Goal: Check status: Check status

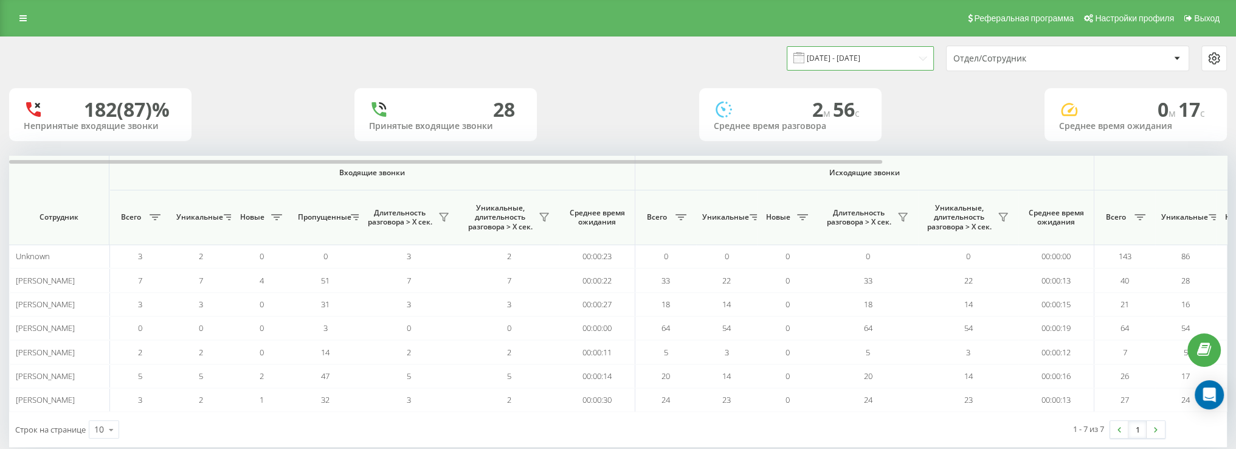
click at [889, 49] on input "[DATE] - [DATE]" at bounding box center [860, 58] width 147 height 24
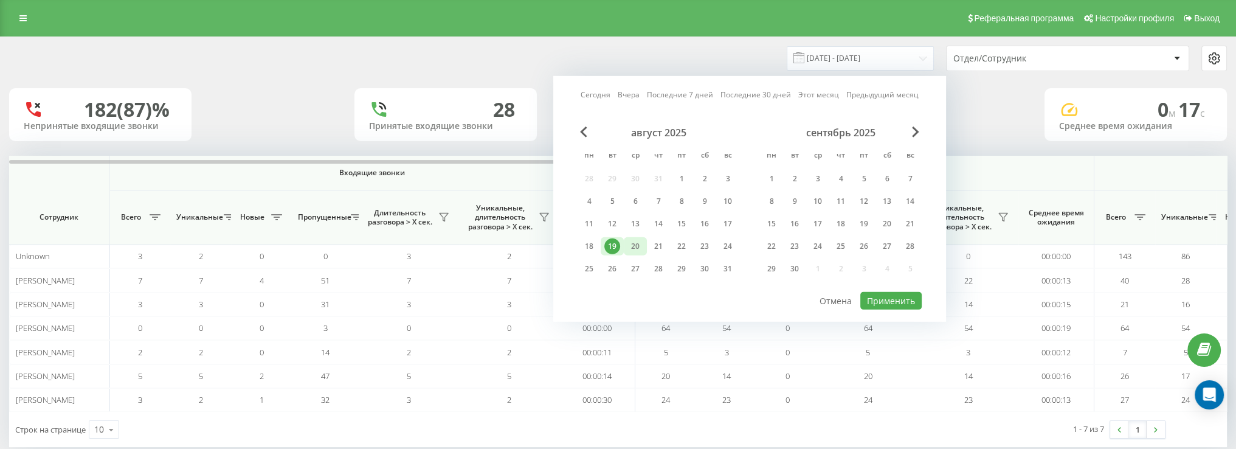
click at [630, 241] on div "20" at bounding box center [635, 246] width 16 height 16
click at [878, 300] on button "Применить" at bounding box center [890, 301] width 61 height 18
type input "[DATE] - [DATE]"
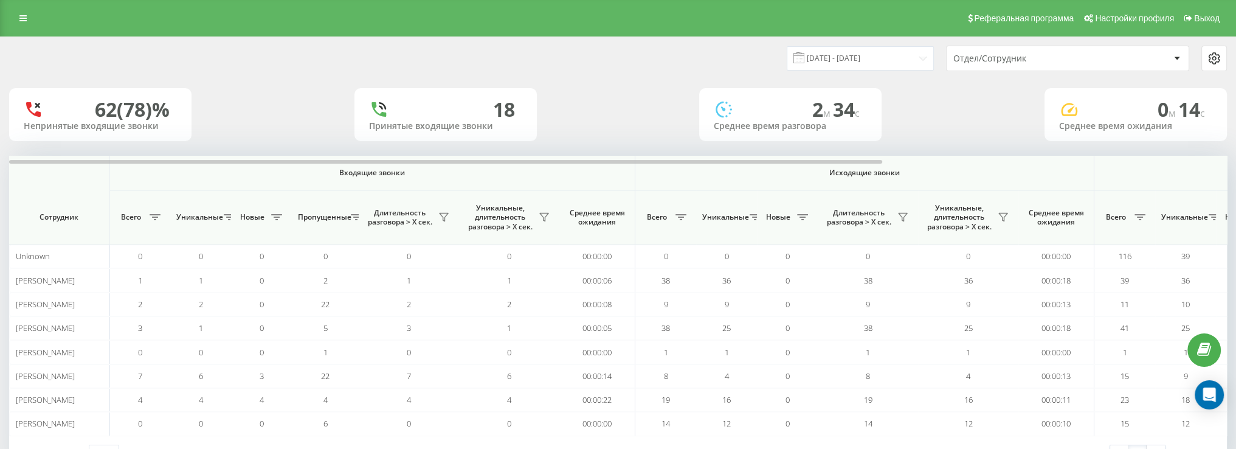
click at [1011, 61] on div "Отдел/Сотрудник" at bounding box center [1025, 59] width 145 height 10
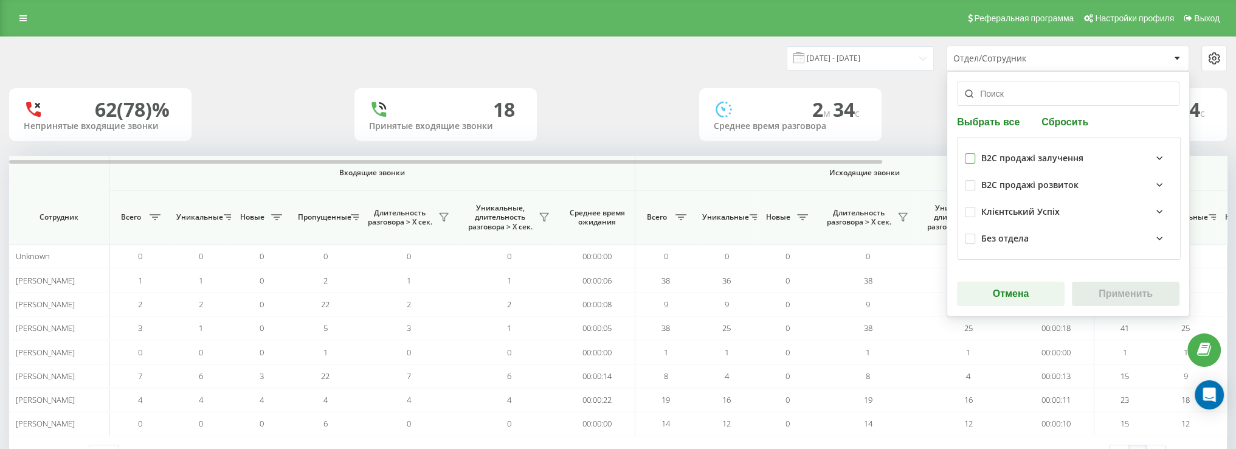
click at [973, 153] on label at bounding box center [970, 153] width 10 height 0
checkbox input "true"
click at [1118, 292] on button "Применить" at bounding box center [1126, 293] width 108 height 24
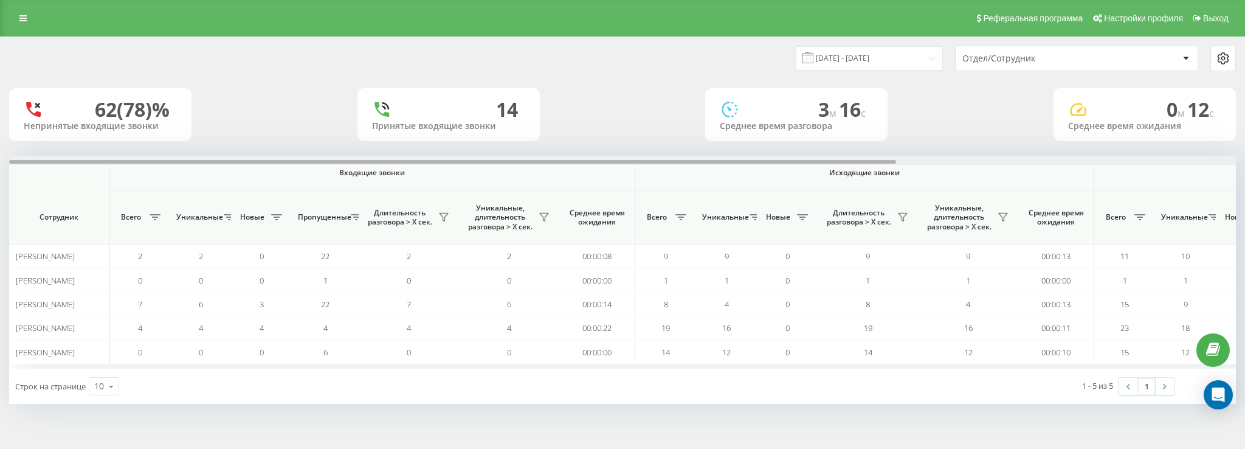
scroll to position [0, 469]
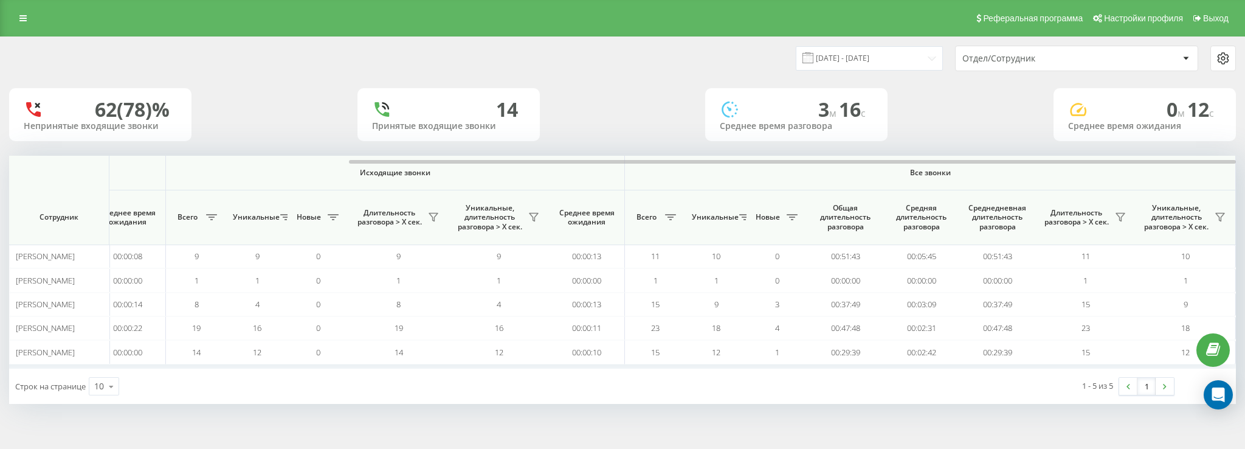
drag, startPoint x: 691, startPoint y: 159, endPoint x: 875, endPoint y: 181, distance: 186.1
click at [889, 162] on div at bounding box center [622, 160] width 1227 height 9
click at [1125, 217] on button at bounding box center [1120, 216] width 18 height 19
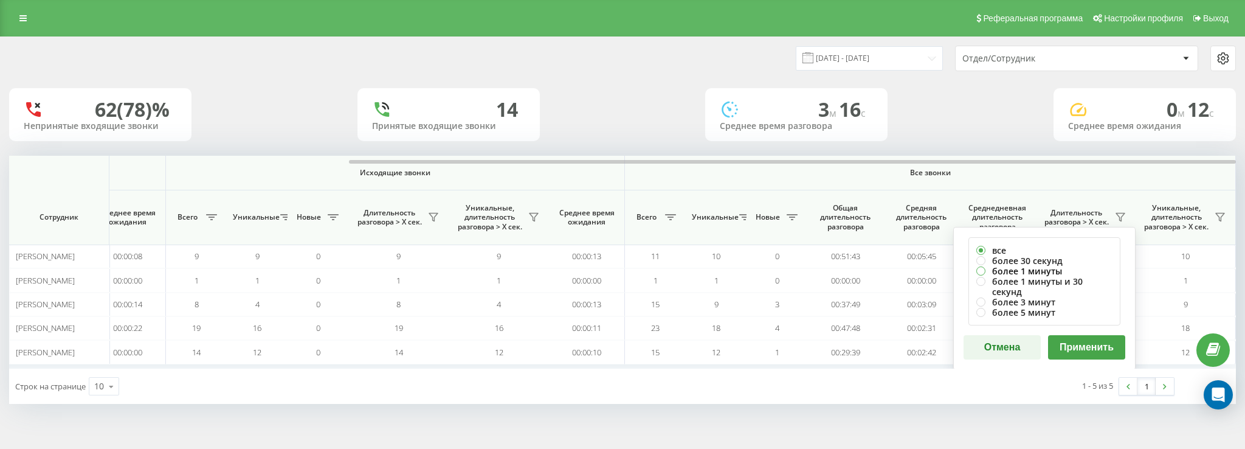
click at [1043, 269] on label "более 1 минуты" at bounding box center [1044, 271] width 136 height 10
radio input "true"
click at [1089, 336] on button "Применить" at bounding box center [1086, 347] width 77 height 24
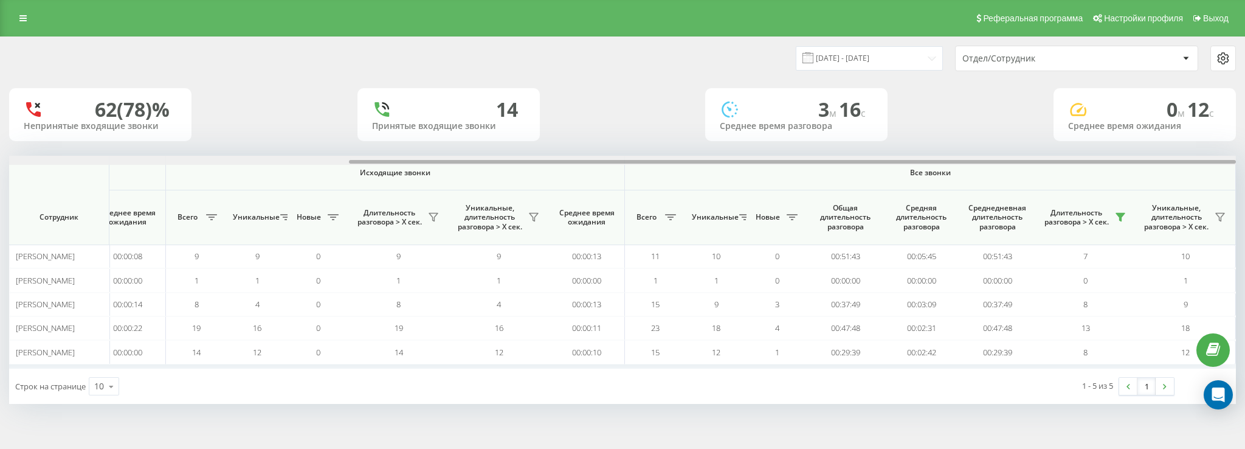
drag, startPoint x: 678, startPoint y: 157, endPoint x: 907, endPoint y: 161, distance: 229.2
click at [907, 161] on div at bounding box center [622, 160] width 1227 height 9
drag, startPoint x: 924, startPoint y: 156, endPoint x: 981, endPoint y: 161, distance: 57.4
click at [982, 157] on div at bounding box center [622, 160] width 1227 height 9
